Goal: Task Accomplishment & Management: Use online tool/utility

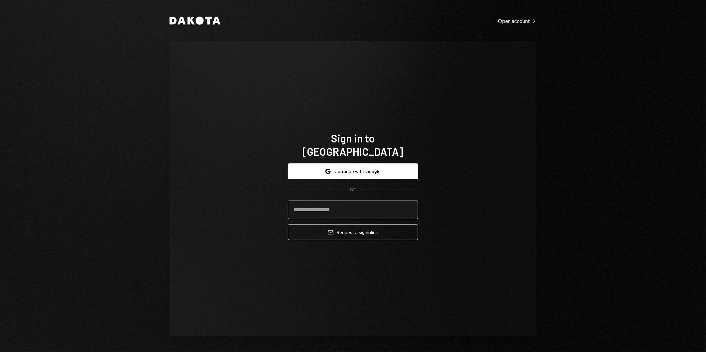
click at [325, 201] on input "email" at bounding box center [353, 210] width 130 height 19
type input "**********"
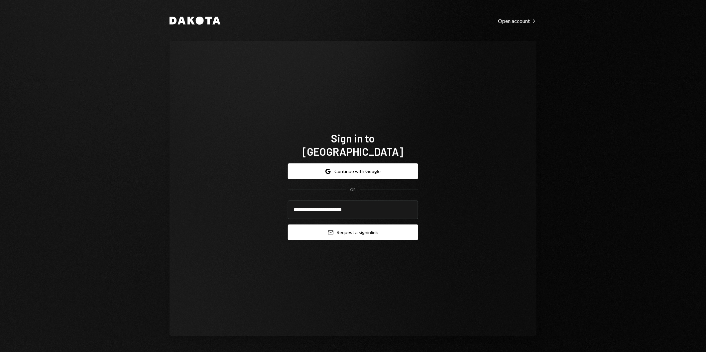
click at [344, 227] on button "Email Request a sign in link" at bounding box center [353, 233] width 130 height 16
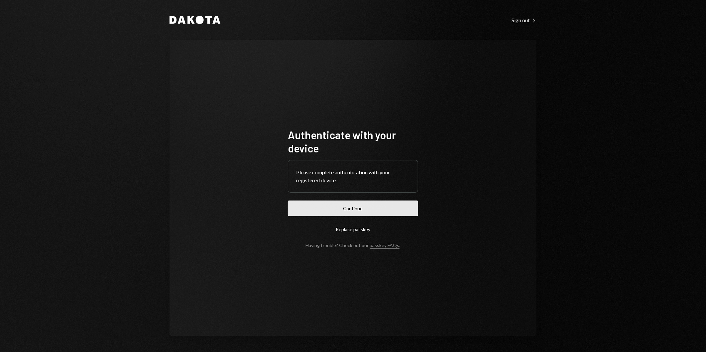
click at [351, 208] on button "Continue" at bounding box center [353, 209] width 130 height 16
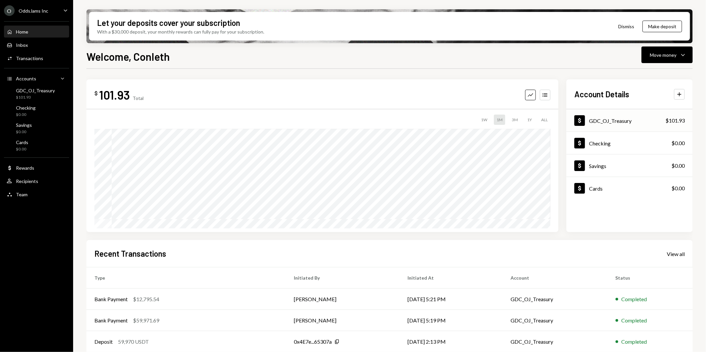
click at [619, 122] on div "GDC_OJ_Treasury" at bounding box center [610, 121] width 43 height 6
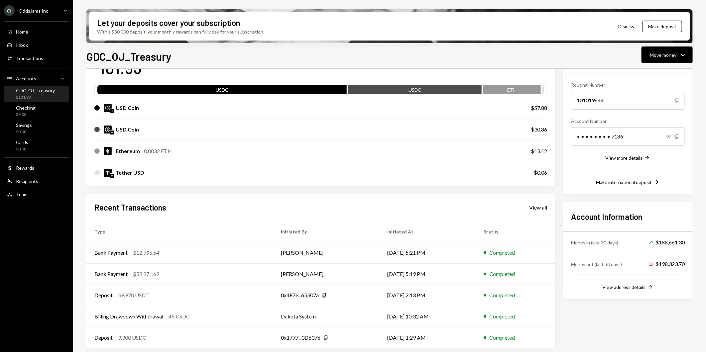
scroll to position [58, 0]
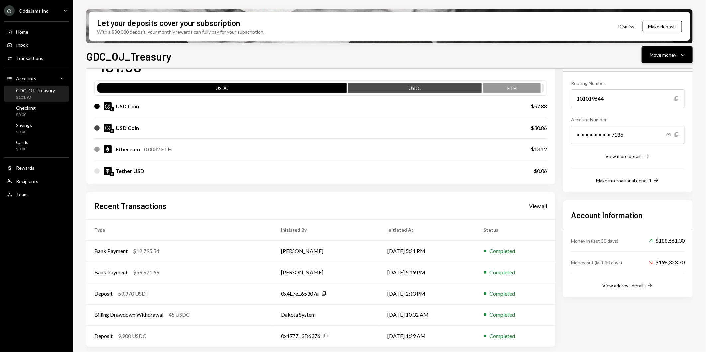
click at [667, 54] on div "Move money" at bounding box center [663, 55] width 27 height 7
click at [643, 89] on div "Transfer" at bounding box center [662, 89] width 49 height 7
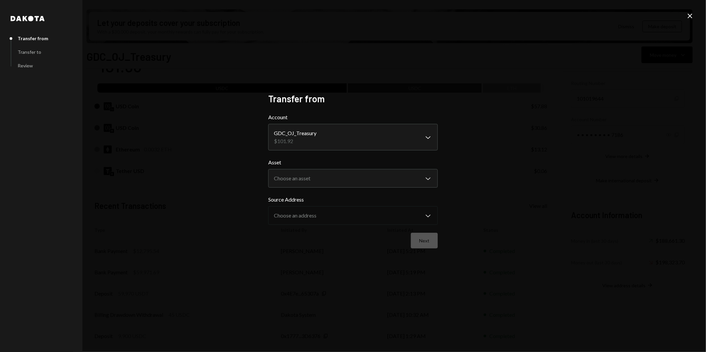
click at [410, 138] on body "O OddsJams Inc Caret Down Home Home Inbox Inbox Activities Transactions Account…" at bounding box center [353, 176] width 706 height 352
click at [355, 180] on body "O OddsJams Inc Caret Down Home Home Inbox Inbox Activities Transactions Account…" at bounding box center [353, 176] width 706 height 352
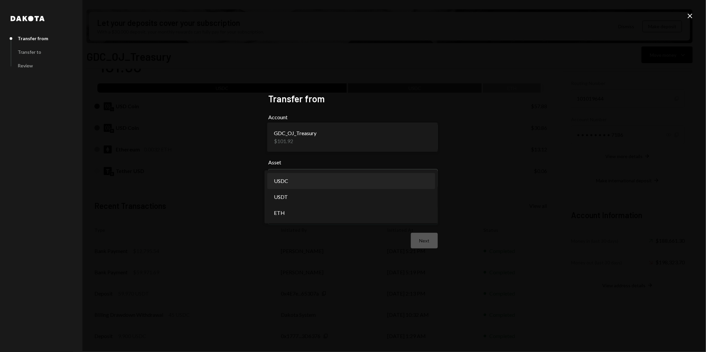
select select "****"
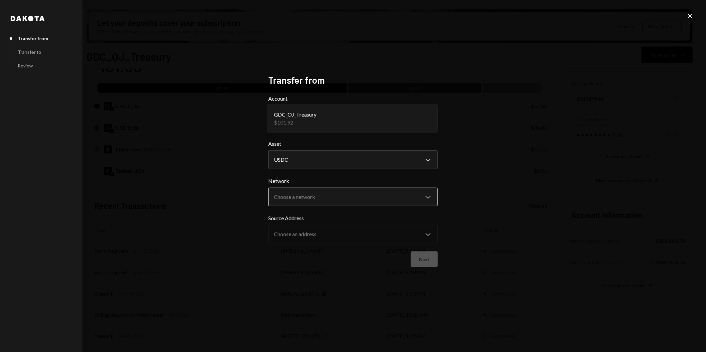
click at [329, 196] on body "O OddsJams Inc Caret Down Home Home Inbox Inbox Activities Transactions Account…" at bounding box center [353, 176] width 706 height 352
select select "**********"
click at [421, 258] on button "Next" at bounding box center [424, 260] width 27 height 16
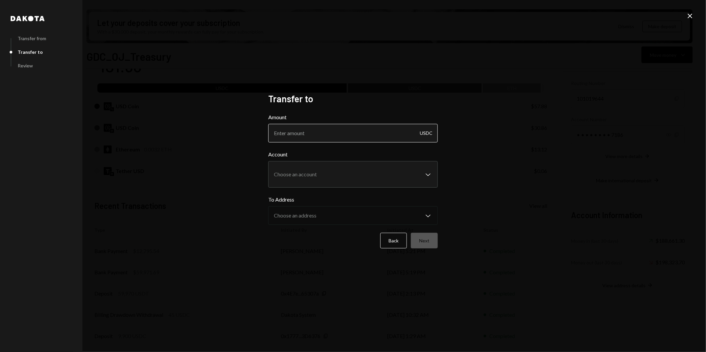
click at [301, 136] on input "Amount" at bounding box center [353, 133] width 170 height 19
type input "57.88"
click at [314, 169] on div "**********" at bounding box center [353, 169] width 170 height 37
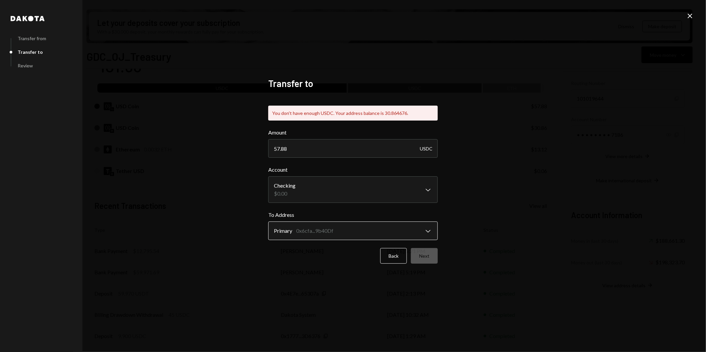
click at [361, 234] on body "O OddsJams Inc Caret Down Home Home Inbox Inbox Activities Transactions Account…" at bounding box center [353, 176] width 706 height 352
click at [328, 199] on body "O OddsJams Inc Caret Down Home Home Inbox Inbox Activities Transactions Account…" at bounding box center [353, 176] width 706 height 352
select select "**********"
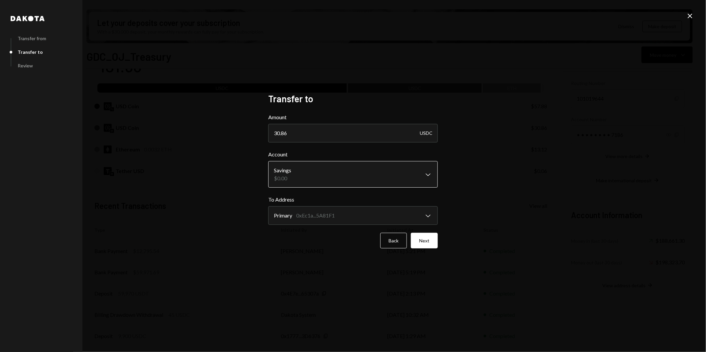
type input "30.86"
click at [324, 172] on body "O OddsJams Inc Caret Down Home Home Inbox Inbox Activities Transactions Account…" at bounding box center [353, 176] width 706 height 352
select select "**********"
click at [427, 239] on button "Next" at bounding box center [424, 241] width 27 height 16
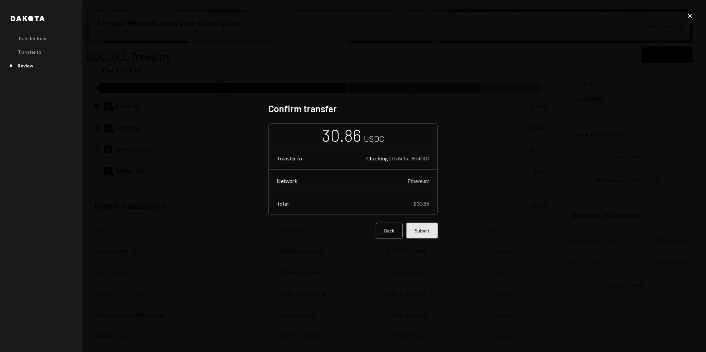
click at [424, 230] on button "Submit" at bounding box center [422, 231] width 31 height 16
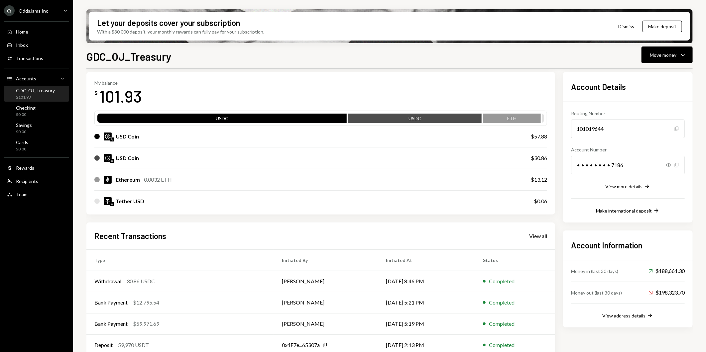
scroll to position [0, 0]
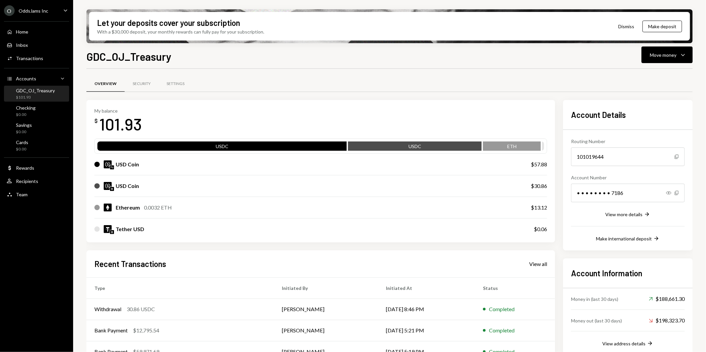
click at [505, 145] on div "ETH" at bounding box center [512, 147] width 58 height 9
click at [29, 30] on div "Home Home" at bounding box center [37, 32] width 60 height 6
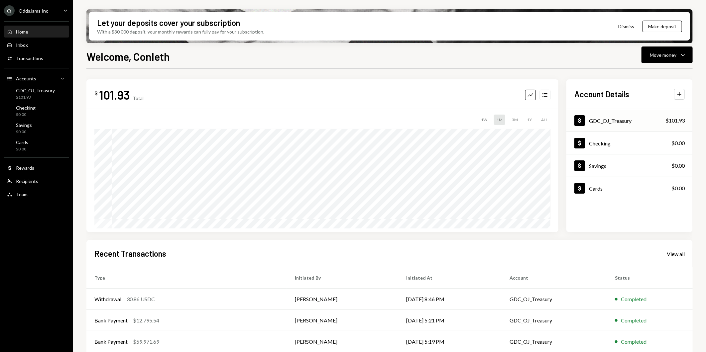
click at [597, 118] on div "GDC_OJ_Treasury" at bounding box center [610, 121] width 43 height 6
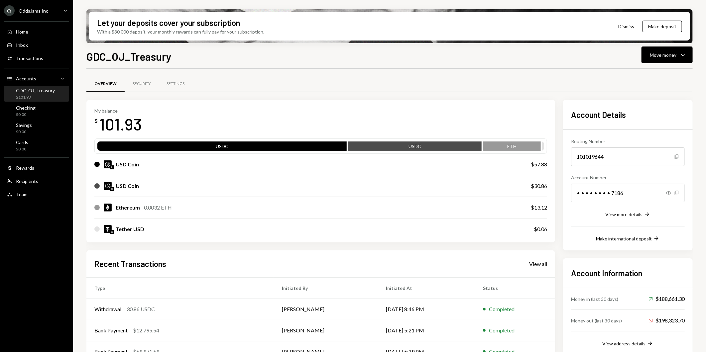
click at [215, 147] on div "USDC" at bounding box center [221, 147] width 249 height 9
click at [413, 145] on div "USDC" at bounding box center [415, 147] width 134 height 9
click at [29, 35] on div "Home Home" at bounding box center [37, 31] width 60 height 11
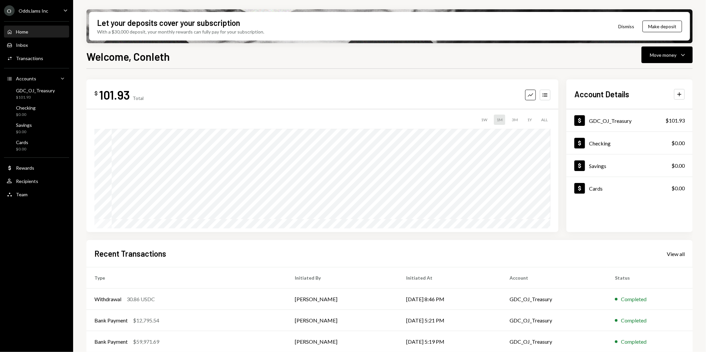
click at [514, 119] on div "3M" at bounding box center [514, 120] width 11 height 10
click at [529, 118] on div "1Y" at bounding box center [530, 120] width 10 height 10
click at [31, 34] on div "Home Home" at bounding box center [37, 32] width 60 height 6
click at [614, 119] on div "GDC_OJ_Treasury" at bounding box center [610, 121] width 43 height 6
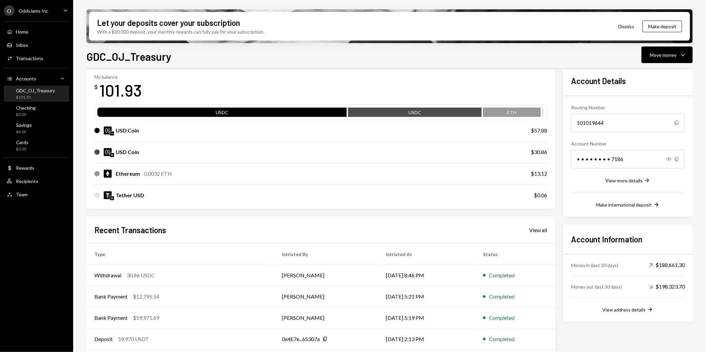
scroll to position [21, 0]
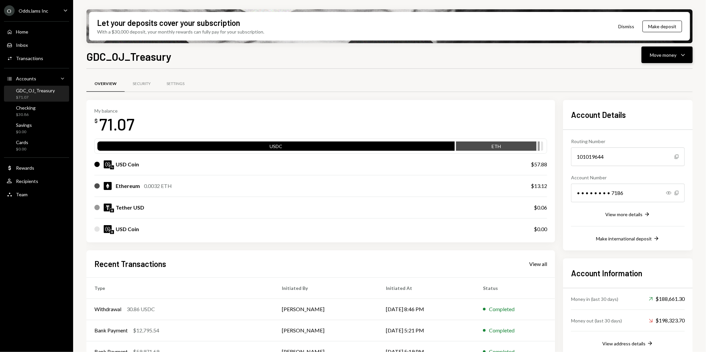
click at [652, 57] on div "Move money" at bounding box center [663, 55] width 27 height 7
click at [649, 86] on div "Transfer" at bounding box center [662, 89] width 49 height 7
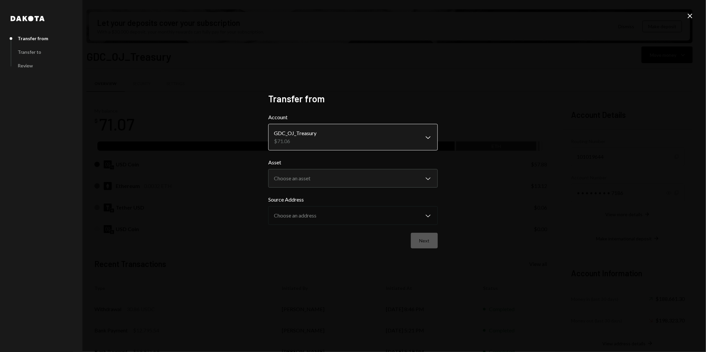
click at [384, 138] on body "O OddsJams Inc Caret Down Home Home Inbox Inbox Activities Transactions Account…" at bounding box center [353, 176] width 706 height 352
click at [360, 175] on body "O OddsJams Inc Caret Down Home Home Inbox Inbox Activities Transactions Account…" at bounding box center [353, 176] width 706 height 352
click at [486, 187] on div "**********" at bounding box center [353, 176] width 706 height 352
click at [688, 14] on icon "Close" at bounding box center [690, 16] width 8 height 8
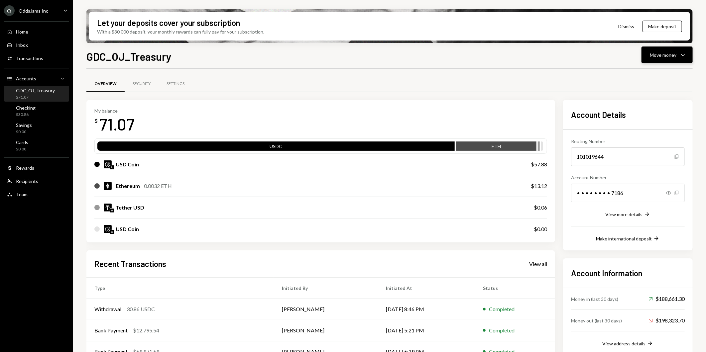
click at [677, 58] on div "Move money Caret Down" at bounding box center [667, 55] width 35 height 8
